Goal: Task Accomplishment & Management: Manage account settings

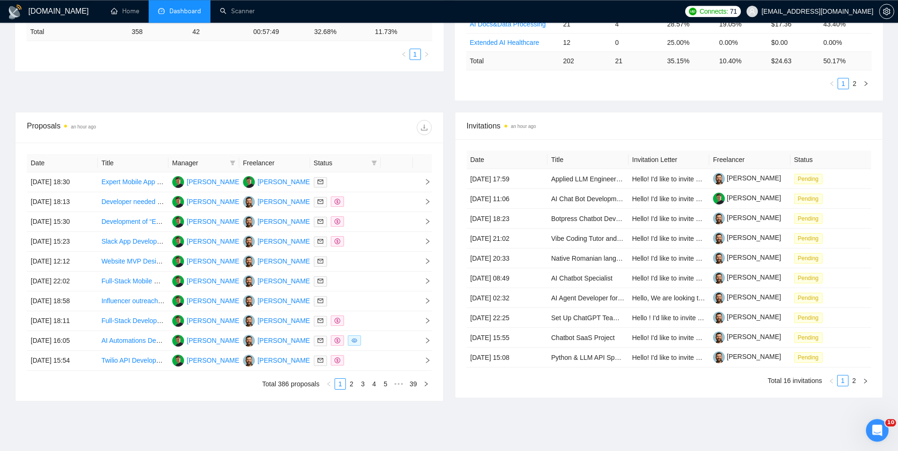
scroll to position [288, 0]
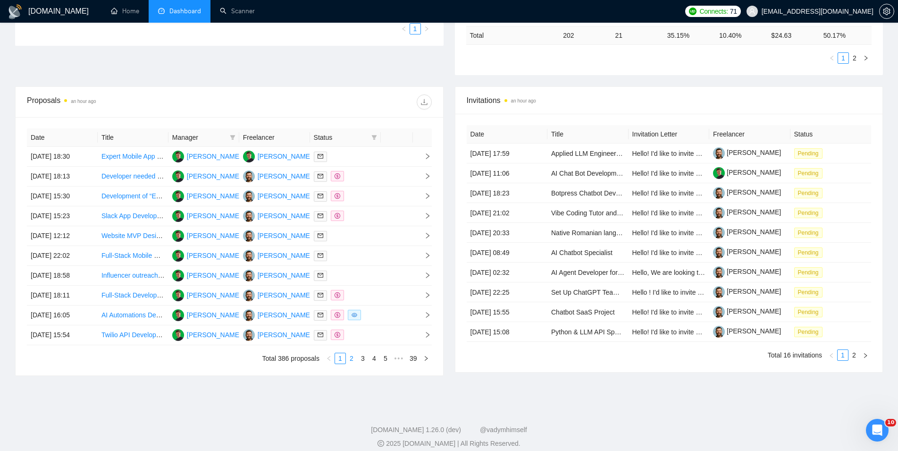
click at [349, 356] on link "2" at bounding box center [352, 358] width 10 height 10
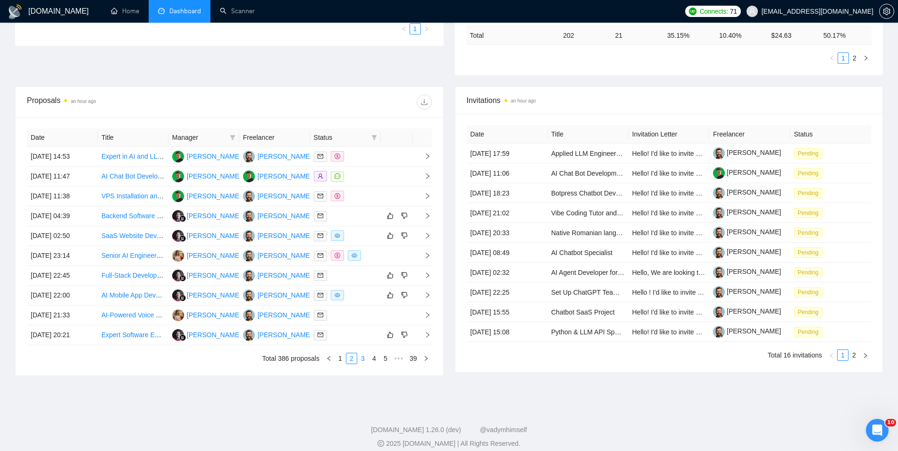
click at [363, 363] on link "3" at bounding box center [363, 358] width 10 height 10
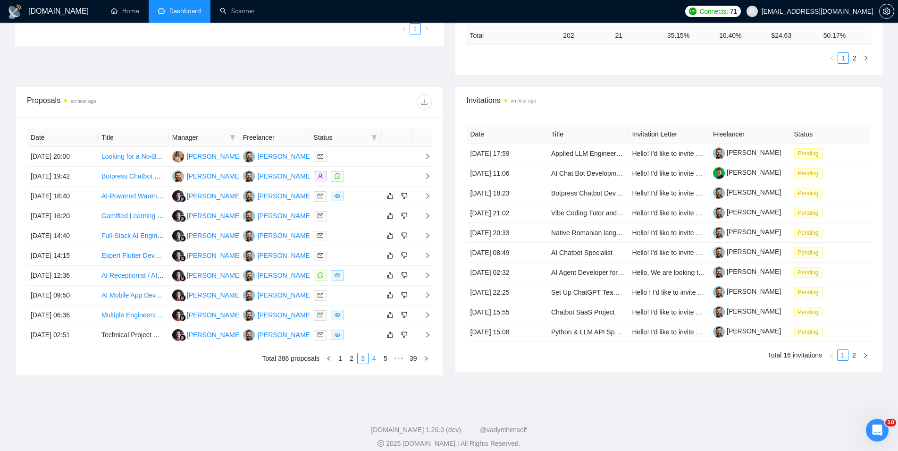
click at [378, 361] on link "4" at bounding box center [374, 358] width 10 height 10
click at [372, 361] on link "5" at bounding box center [374, 358] width 10 height 10
click at [370, 362] on link "6" at bounding box center [374, 358] width 10 height 10
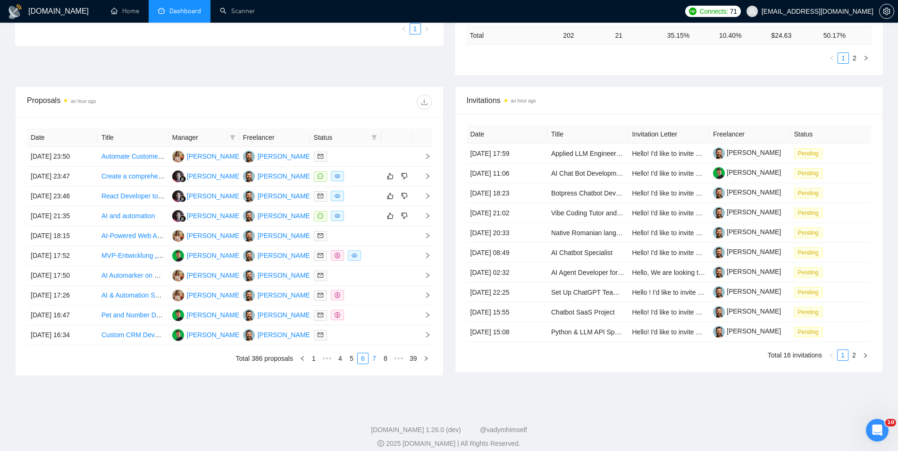
click at [372, 362] on link "7" at bounding box center [374, 358] width 10 height 10
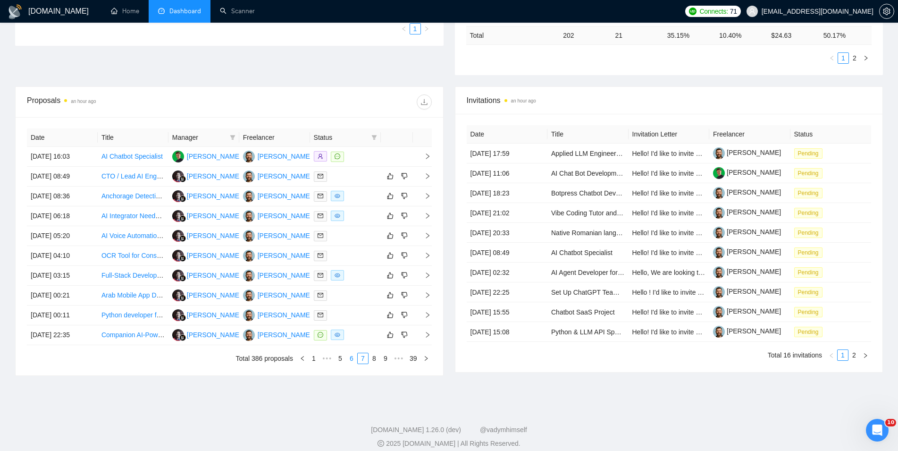
click at [353, 362] on link "6" at bounding box center [352, 358] width 10 height 10
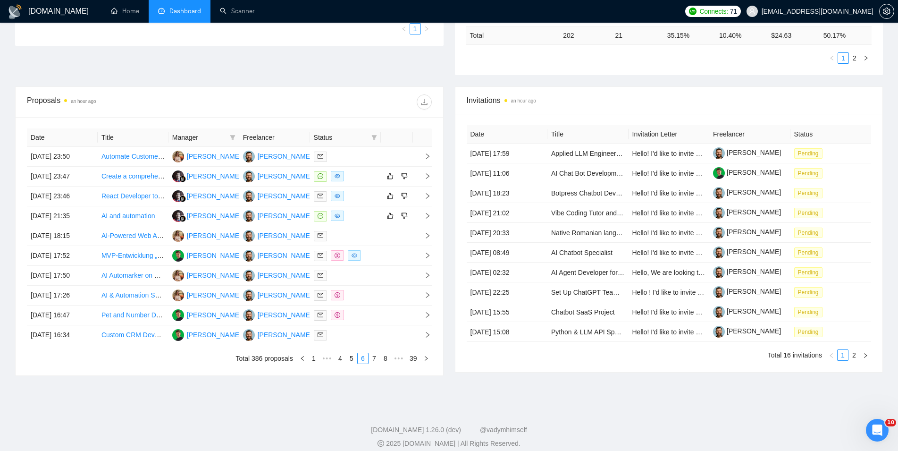
click at [373, 361] on link "7" at bounding box center [374, 358] width 10 height 10
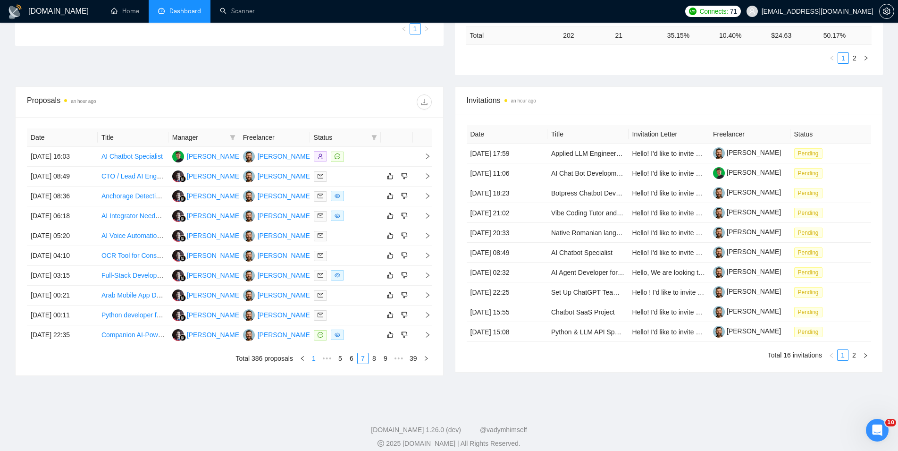
click at [310, 360] on link "1" at bounding box center [314, 358] width 10 height 10
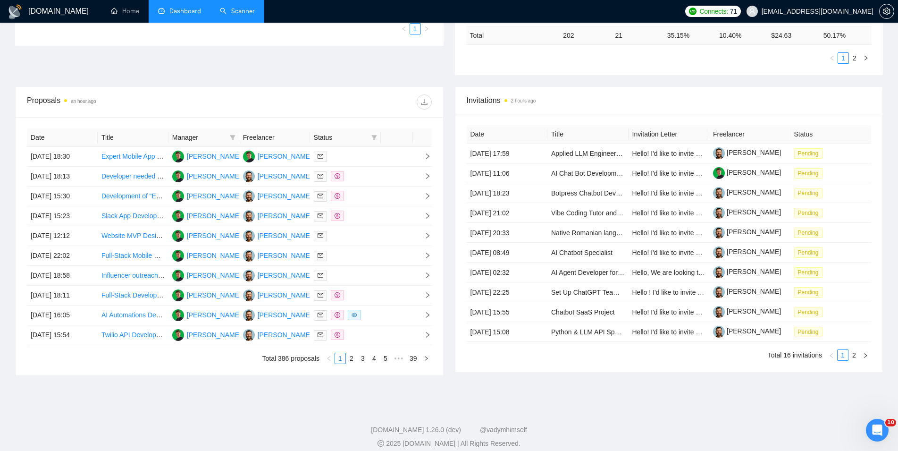
click at [239, 15] on link "Scanner" at bounding box center [237, 11] width 35 height 8
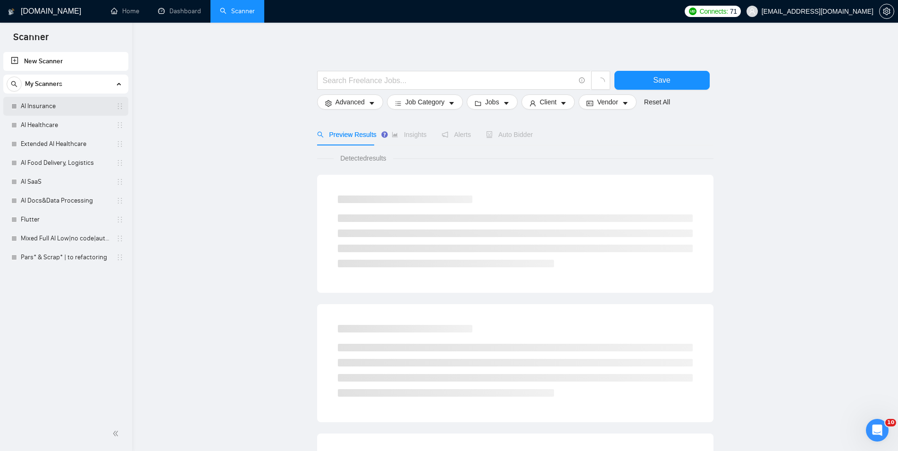
click at [64, 110] on link "AI Insurance" at bounding box center [66, 106] width 90 height 19
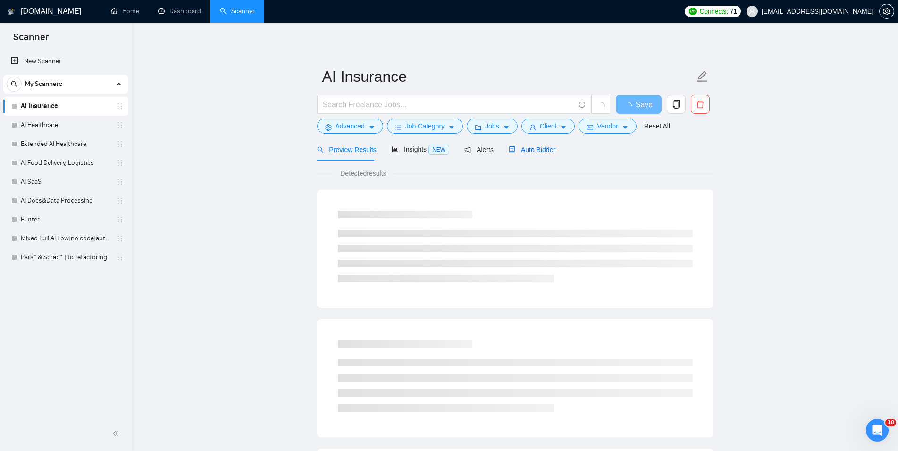
click at [536, 151] on span "Auto Bidder" at bounding box center [532, 150] width 47 height 8
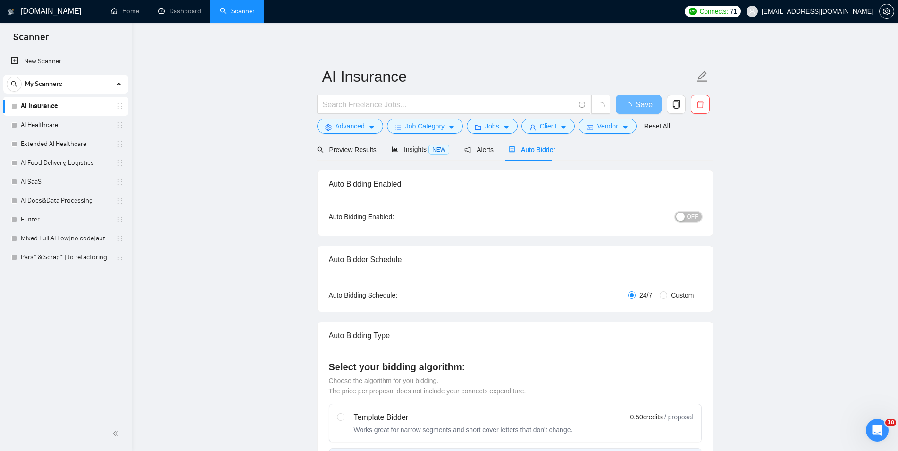
click at [681, 215] on div "button" at bounding box center [680, 216] width 8 height 8
click at [642, 106] on span "Save" at bounding box center [638, 105] width 17 height 12
click at [53, 121] on link "AI Healthcare" at bounding box center [66, 125] width 90 height 19
click at [538, 144] on div "Auto Bidder" at bounding box center [540, 149] width 47 height 10
click at [689, 220] on span "OFF" at bounding box center [692, 216] width 11 height 10
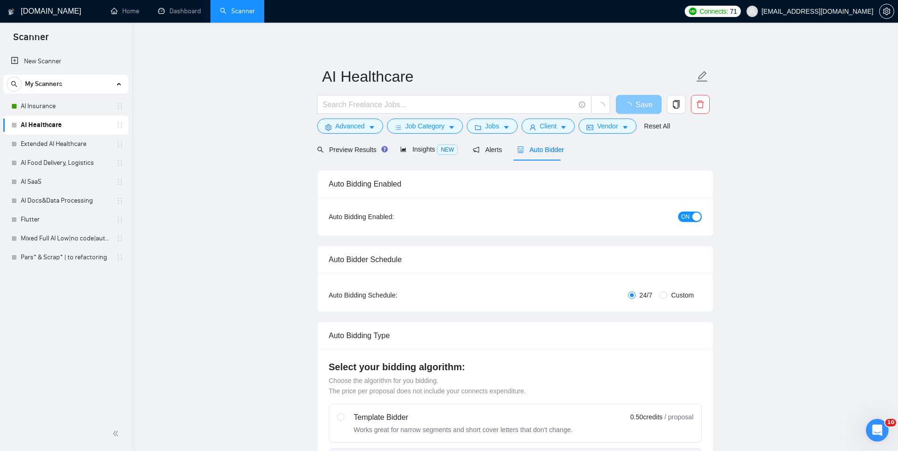
checkbox input "true"
click at [648, 102] on button "Save" at bounding box center [639, 104] width 46 height 19
click at [30, 144] on link "Extended AI Healthcare" at bounding box center [66, 144] width 90 height 19
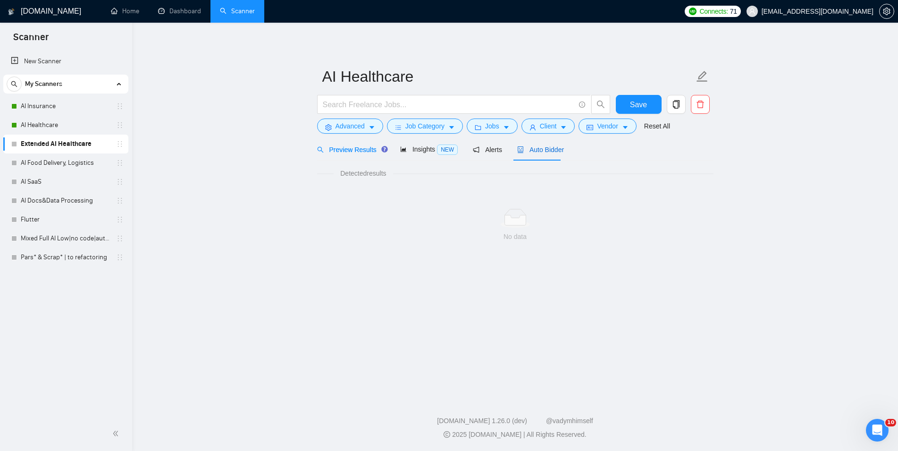
click at [549, 148] on span "Auto Bidder" at bounding box center [540, 150] width 47 height 8
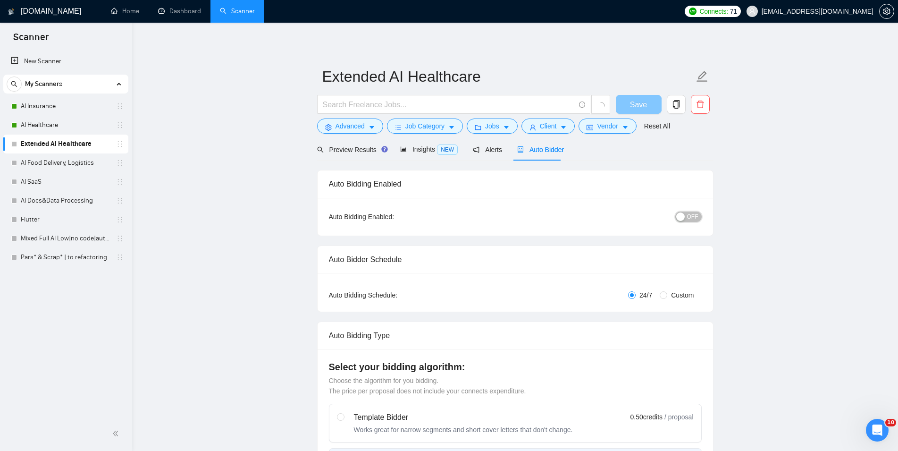
click at [684, 213] on div "button" at bounding box center [680, 216] width 8 height 8
checkbox input "true"
click at [628, 102] on button "Save" at bounding box center [639, 104] width 46 height 19
checkbox input "true"
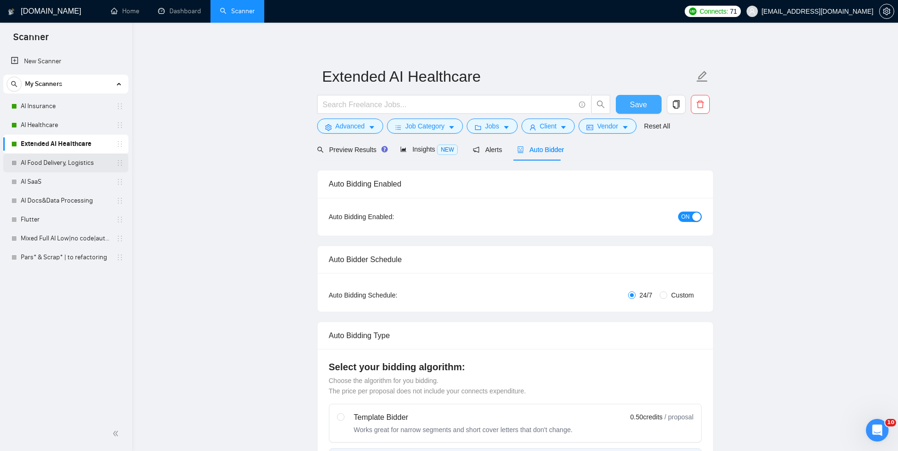
checkbox input "true"
click at [64, 166] on link "AI Food Delivery, Logistics" at bounding box center [66, 162] width 90 height 19
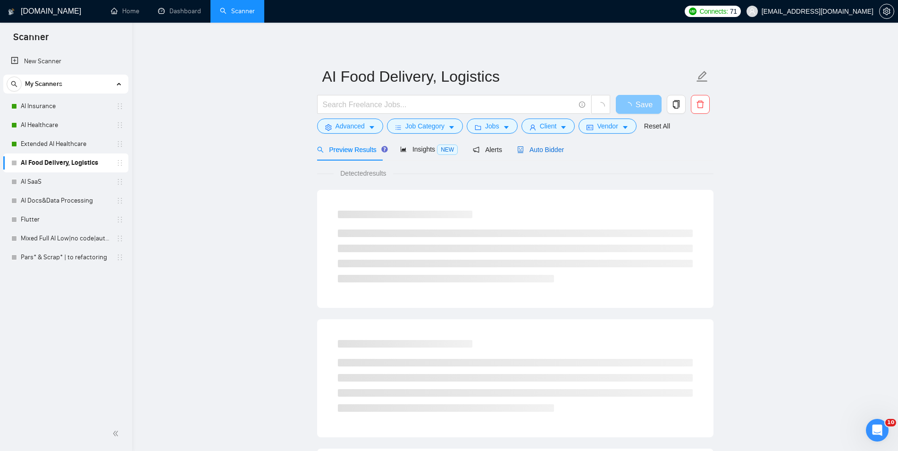
click at [539, 150] on span "Auto Bidder" at bounding box center [540, 150] width 47 height 8
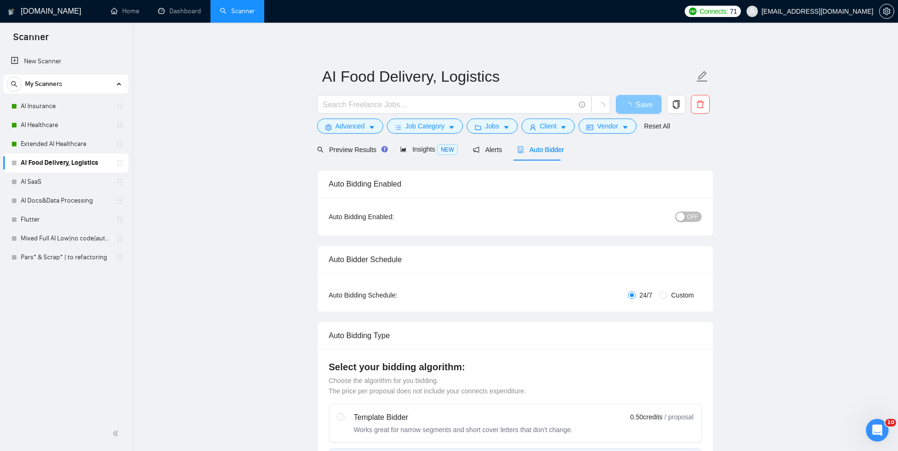
click at [687, 217] on button "OFF" at bounding box center [689, 216] width 26 height 10
click at [642, 102] on span "Save" at bounding box center [638, 105] width 17 height 12
click at [61, 183] on link "AI SaaS" at bounding box center [66, 181] width 90 height 19
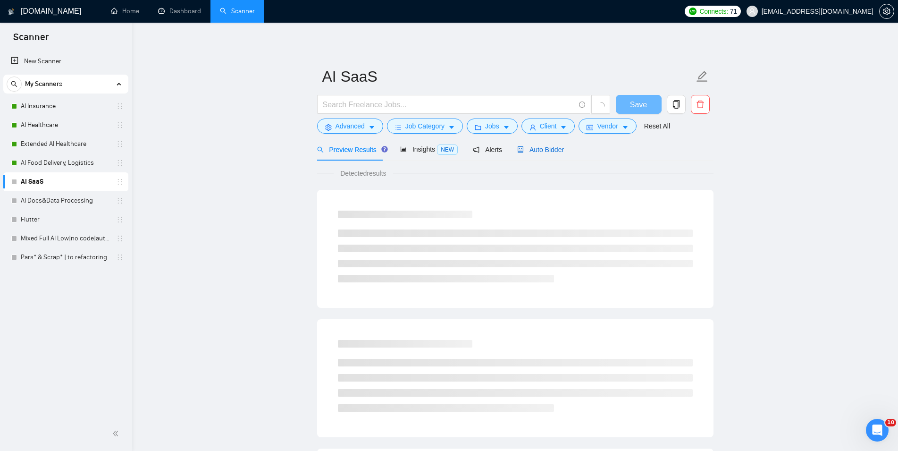
click at [543, 150] on span "Auto Bidder" at bounding box center [540, 150] width 47 height 8
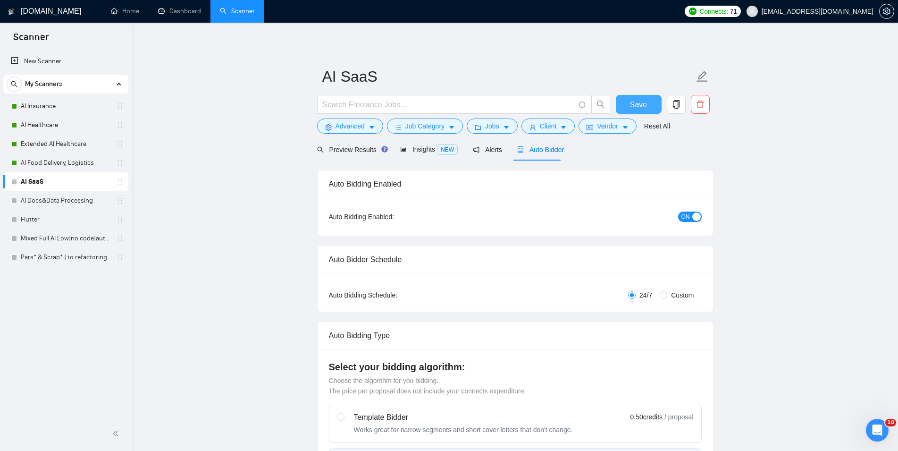
click at [631, 101] on span "Save" at bounding box center [638, 105] width 17 height 12
click at [73, 200] on link "AI Docs&Data Processing" at bounding box center [66, 200] width 90 height 19
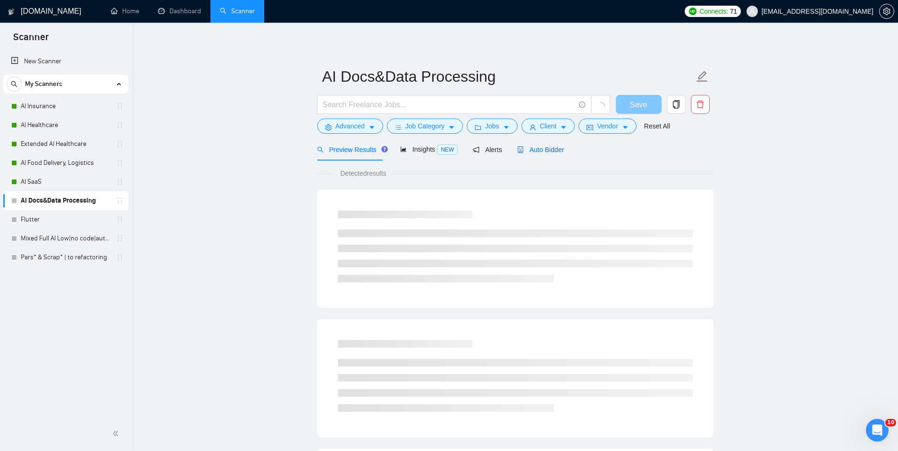
click at [532, 150] on span "Auto Bidder" at bounding box center [540, 150] width 47 height 8
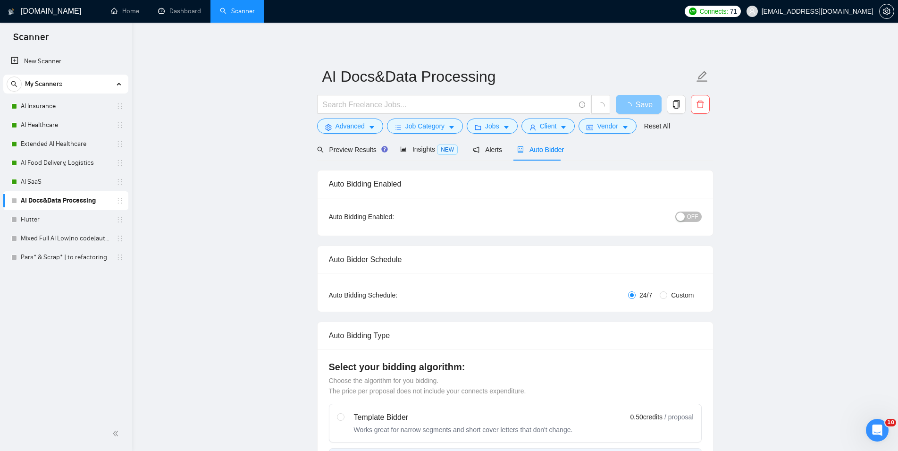
click at [690, 217] on span "OFF" at bounding box center [692, 216] width 11 height 10
click at [639, 104] on span "Save" at bounding box center [638, 105] width 17 height 12
click at [50, 216] on link "Flutter" at bounding box center [66, 219] width 90 height 19
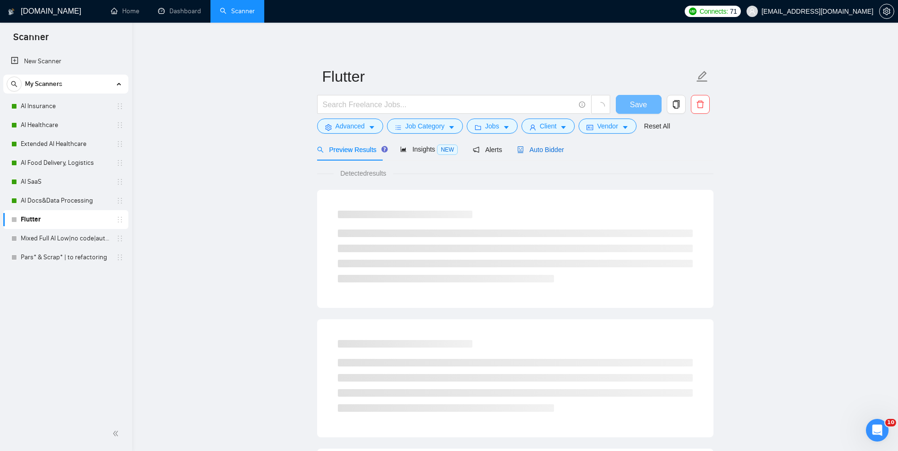
click at [540, 152] on span "Auto Bidder" at bounding box center [540, 150] width 47 height 8
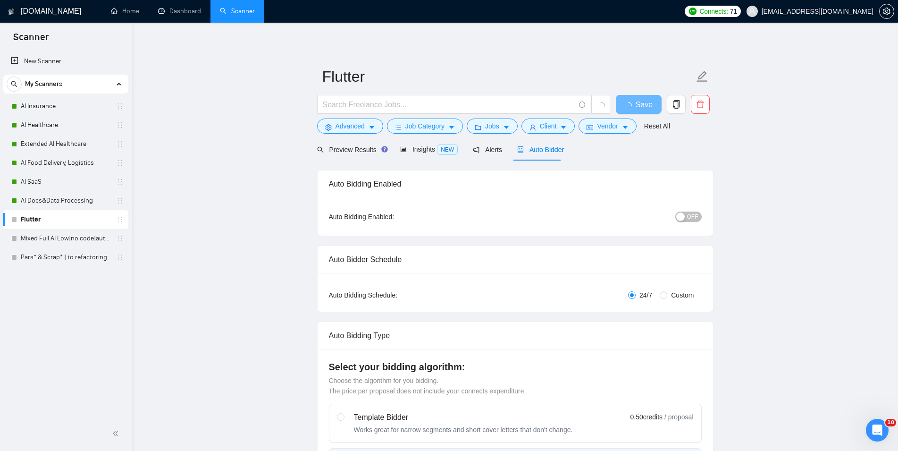
click at [682, 217] on div "button" at bounding box center [680, 216] width 8 height 8
click at [635, 100] on span "Save" at bounding box center [638, 105] width 17 height 12
click at [46, 242] on link "Mixed Full AI Low|no code|automations" at bounding box center [66, 238] width 90 height 19
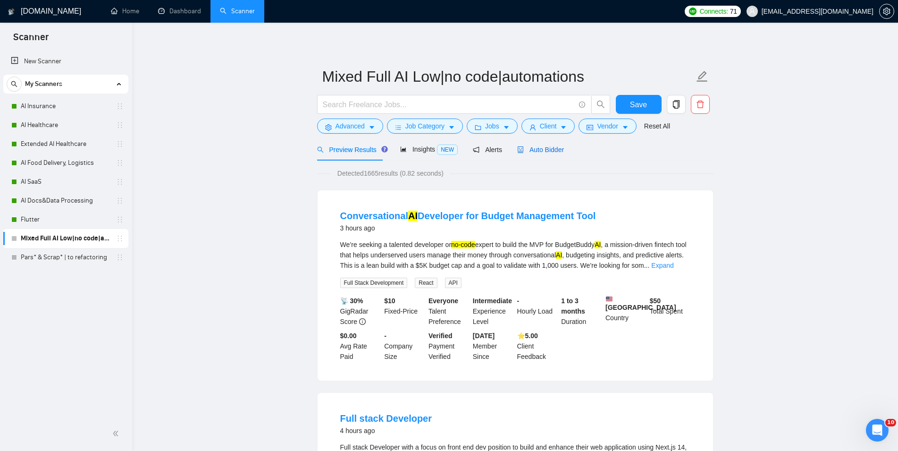
click at [556, 151] on span "Auto Bidder" at bounding box center [540, 150] width 47 height 8
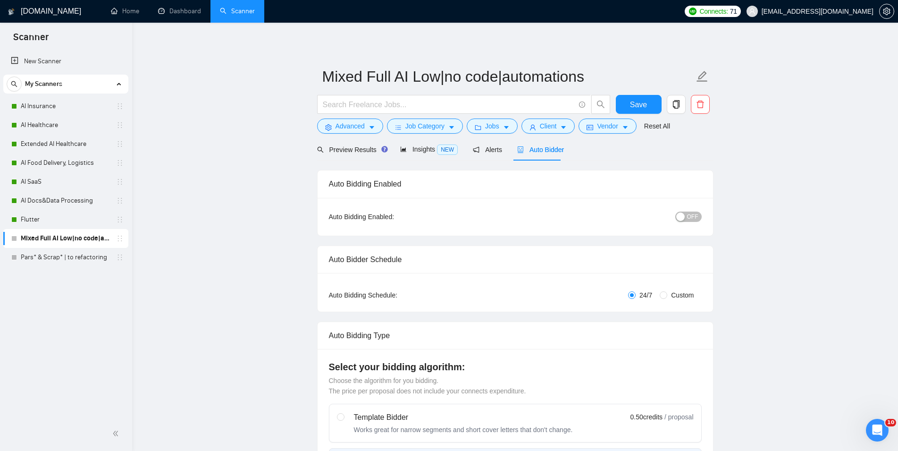
click at [687, 215] on button "OFF" at bounding box center [689, 216] width 26 height 10
checkbox input "true"
click at [634, 106] on span "Save" at bounding box center [638, 105] width 17 height 12
checkbox input "true"
click at [59, 256] on link "Pars* & Scrap* | to refactoring" at bounding box center [66, 257] width 90 height 19
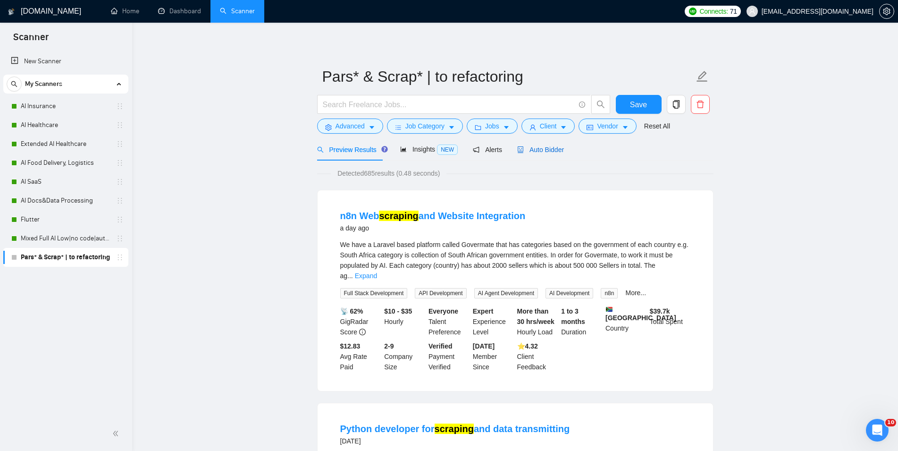
click at [533, 151] on span "Auto Bidder" at bounding box center [540, 150] width 47 height 8
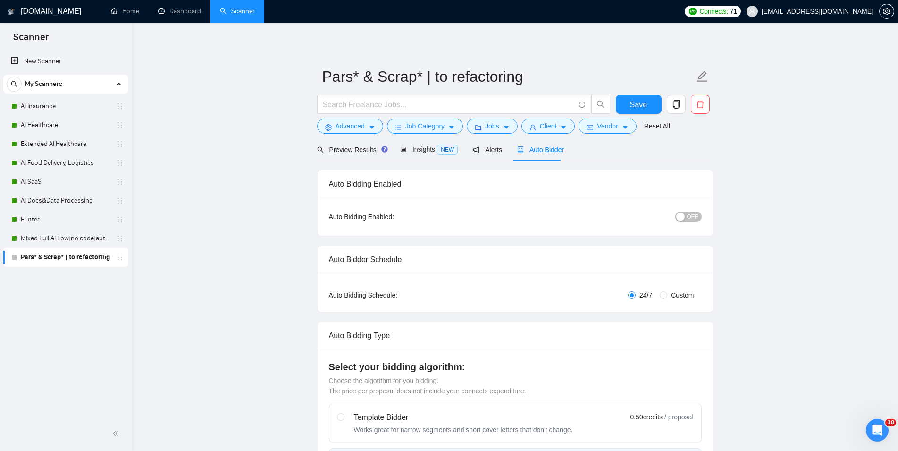
click at [684, 214] on div "button" at bounding box center [680, 216] width 8 height 8
click at [658, 107] on button "Save" at bounding box center [639, 104] width 46 height 19
click at [177, 8] on link "Dashboard" at bounding box center [179, 11] width 43 height 8
